Goal: Information Seeking & Learning: Learn about a topic

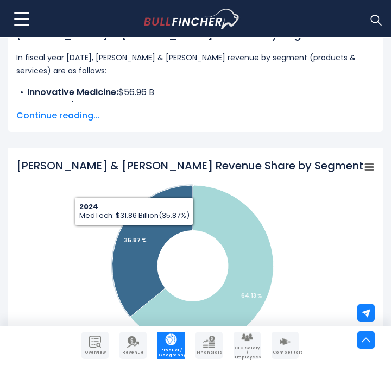
scroll to position [278, 0]
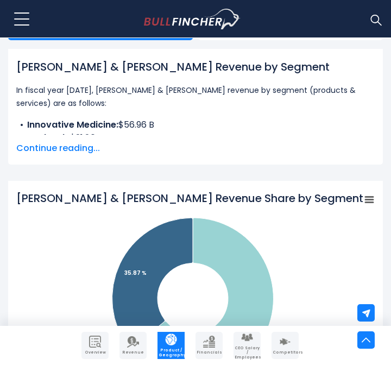
click at [78, 151] on span "Continue reading..." at bounding box center [195, 148] width 359 height 13
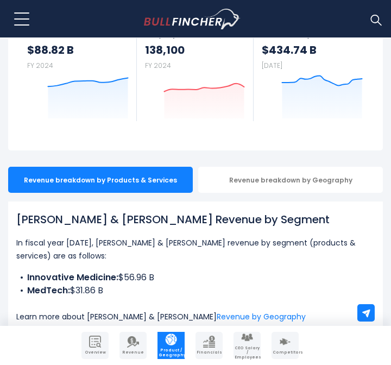
scroll to position [138, 0]
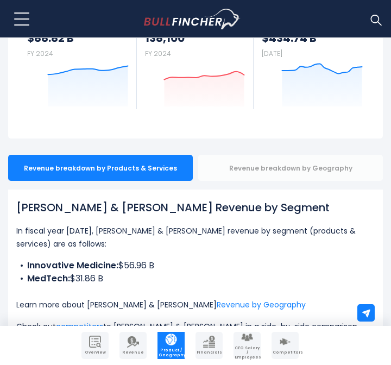
click at [279, 168] on div "Revenue breakdown by Geography" at bounding box center [290, 168] width 185 height 26
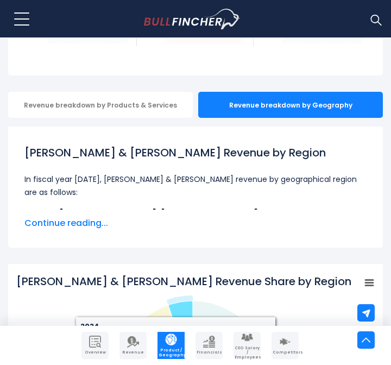
scroll to position [179, 0]
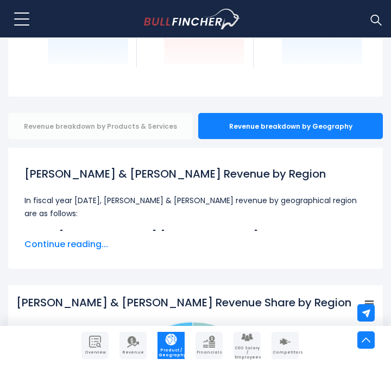
click at [133, 129] on div "Revenue breakdown by Products & Services" at bounding box center [100, 126] width 185 height 26
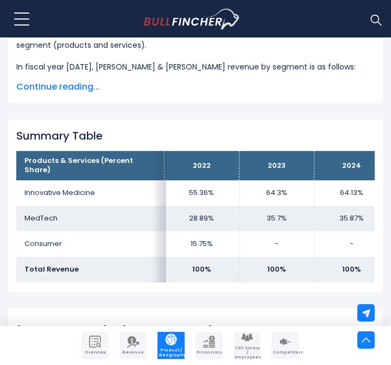
scroll to position [700, 0]
